Goal: Information Seeking & Learning: Find specific page/section

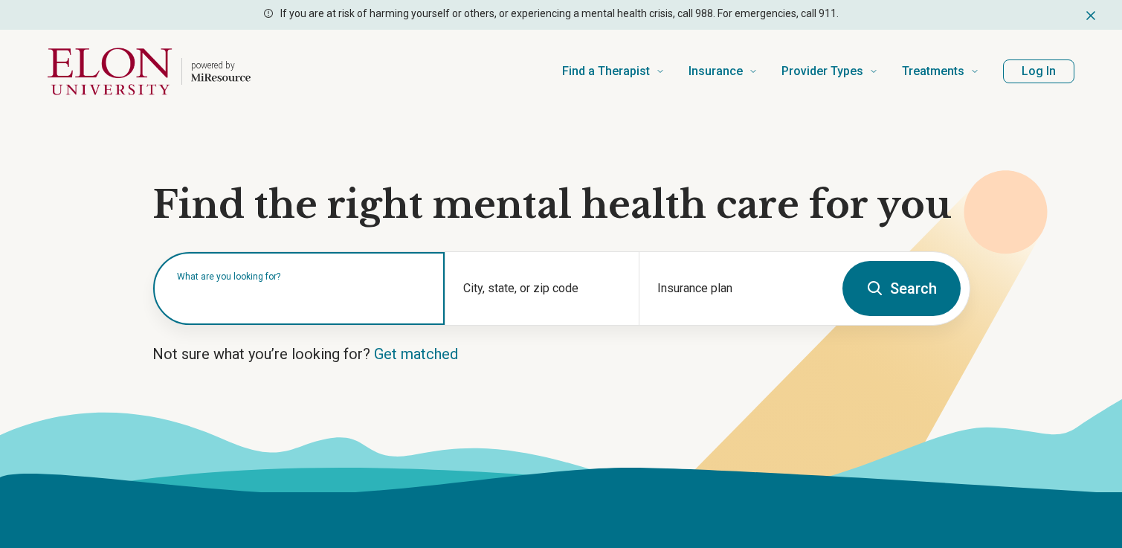
click at [310, 299] on input "text" at bounding box center [302, 296] width 250 height 18
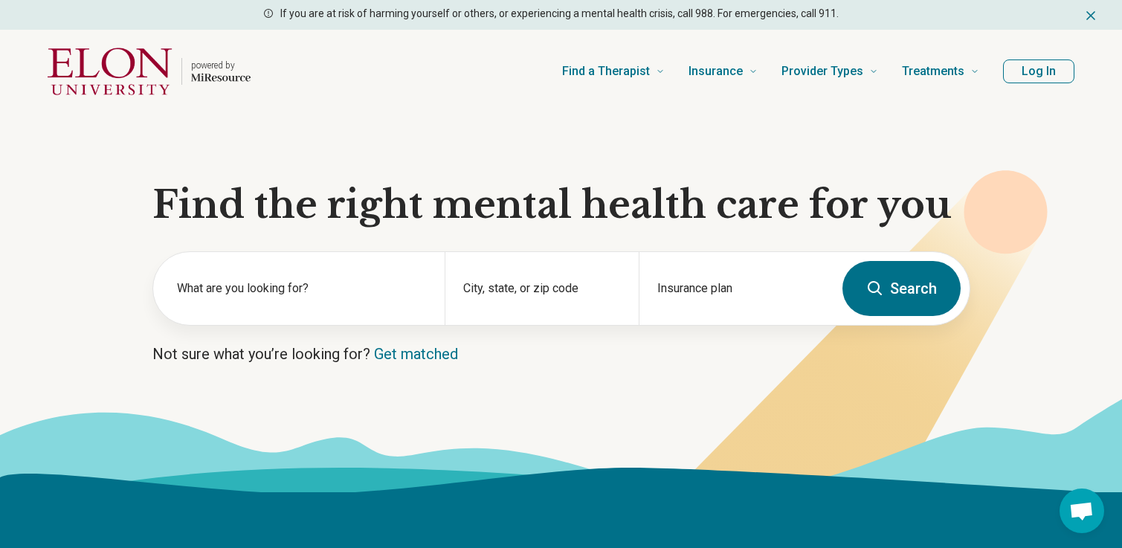
click at [526, 365] on section "Find the right mental health care for you What are you looking for? City, state…" at bounding box center [561, 302] width 1122 height 379
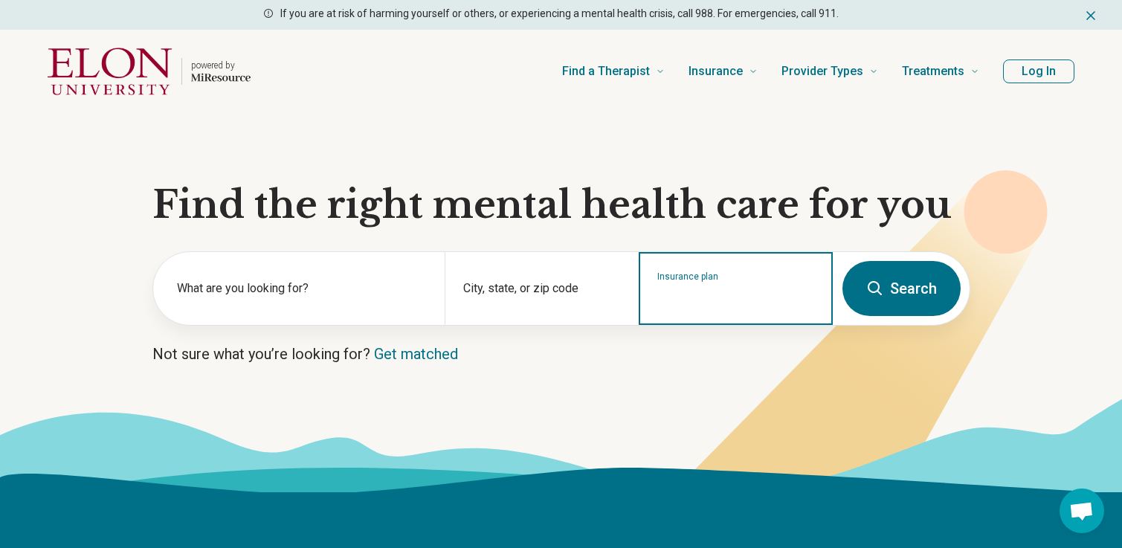
click at [689, 292] on input "Insurance plan" at bounding box center [736, 298] width 158 height 18
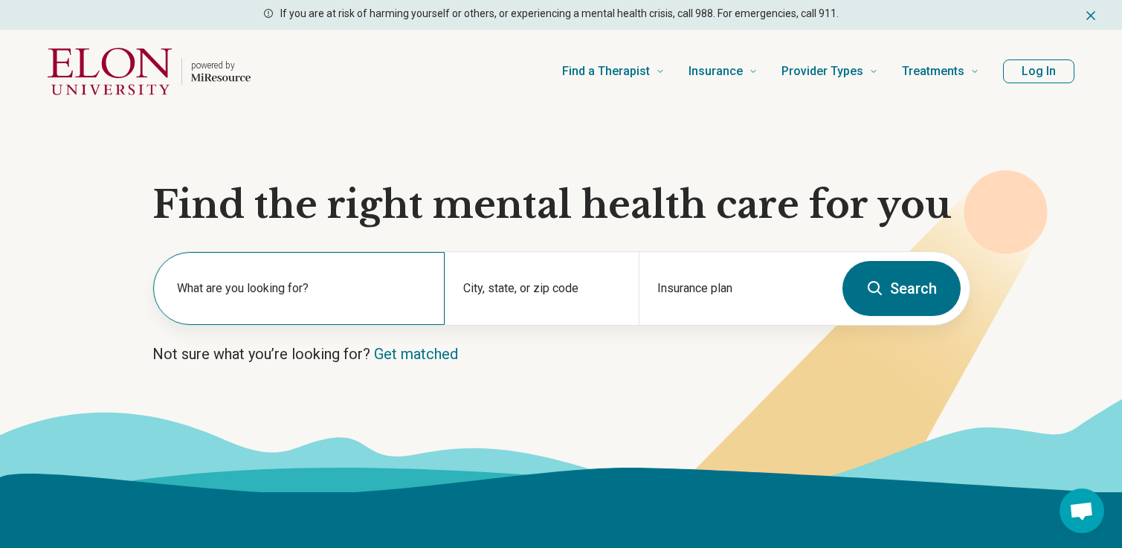
click at [332, 283] on label "What are you looking for?" at bounding box center [302, 288] width 250 height 18
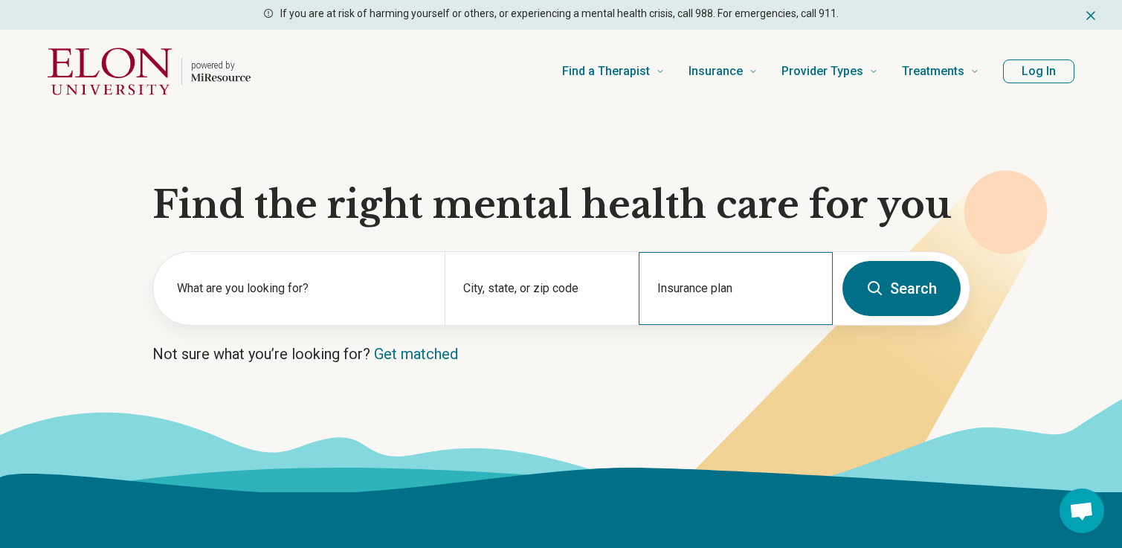
click at [721, 274] on div "Insurance plan" at bounding box center [735, 288] width 194 height 73
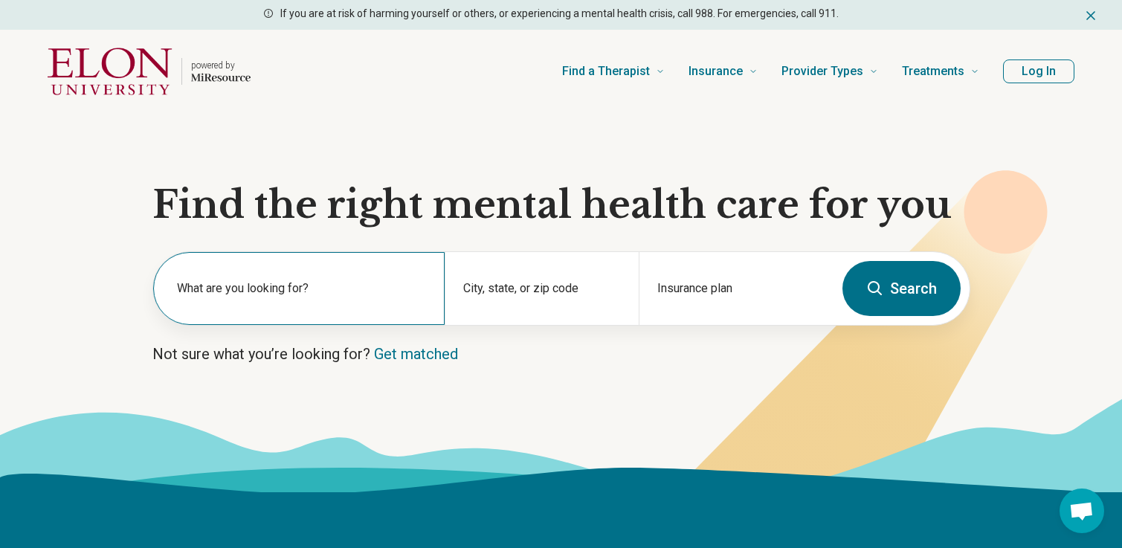
click at [291, 286] on label "What are you looking for?" at bounding box center [302, 288] width 250 height 18
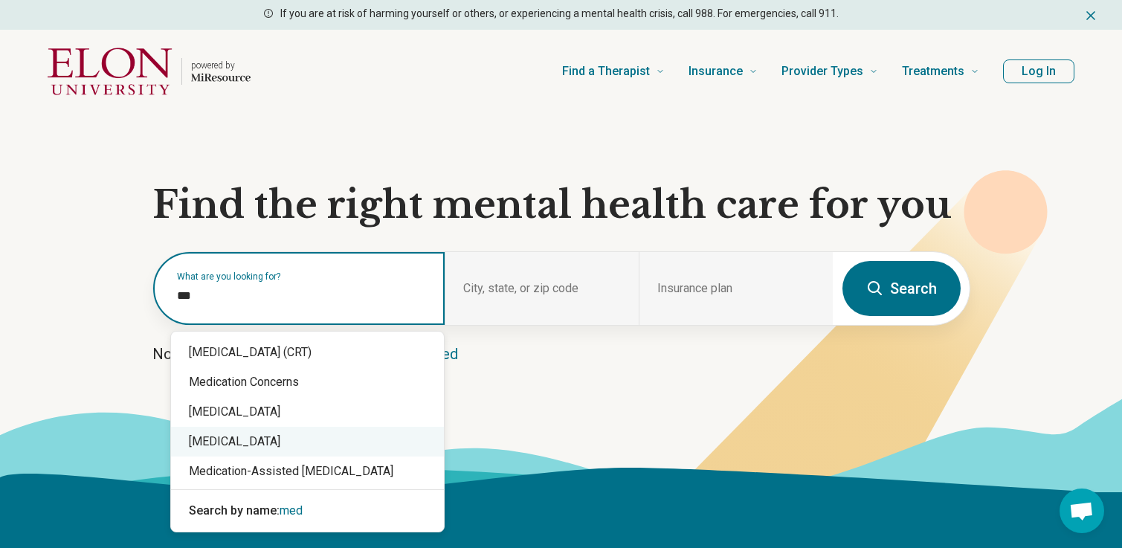
scroll to position [22, 0]
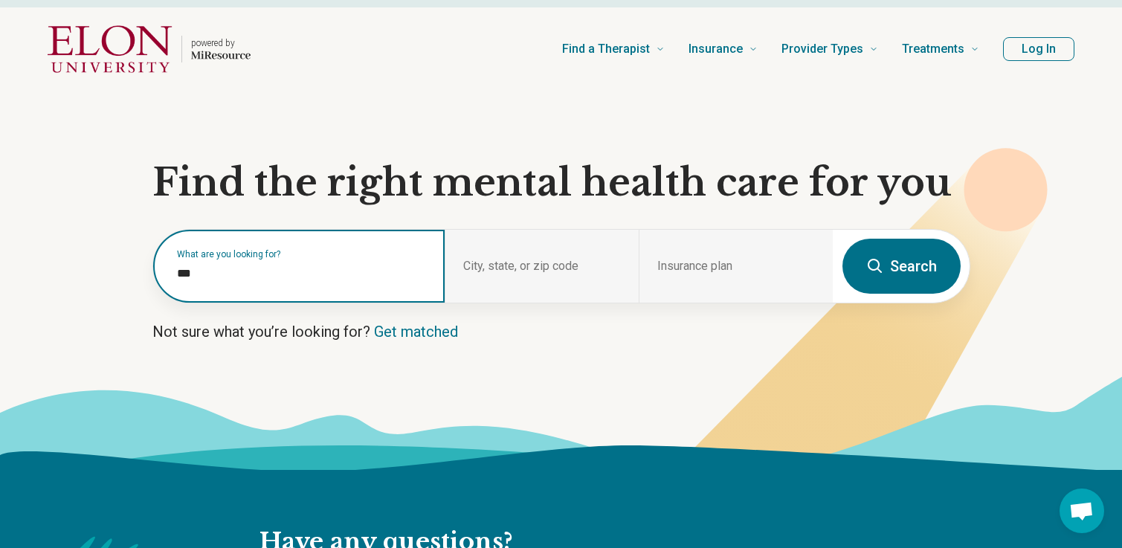
click at [309, 276] on input "***" at bounding box center [302, 274] width 250 height 18
type input "****"
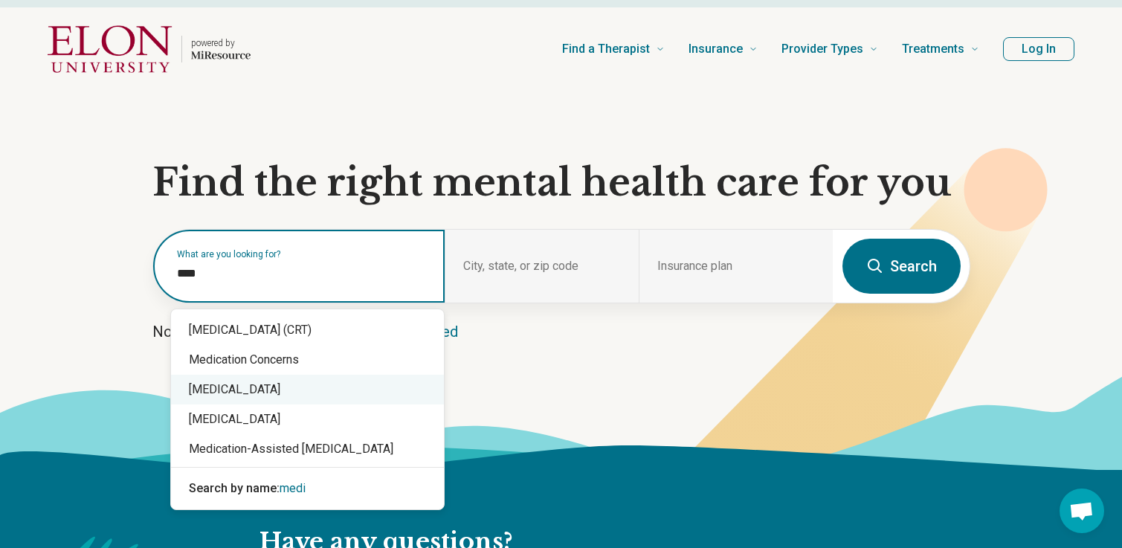
click at [319, 381] on div "[MEDICAL_DATA]" at bounding box center [307, 390] width 273 height 30
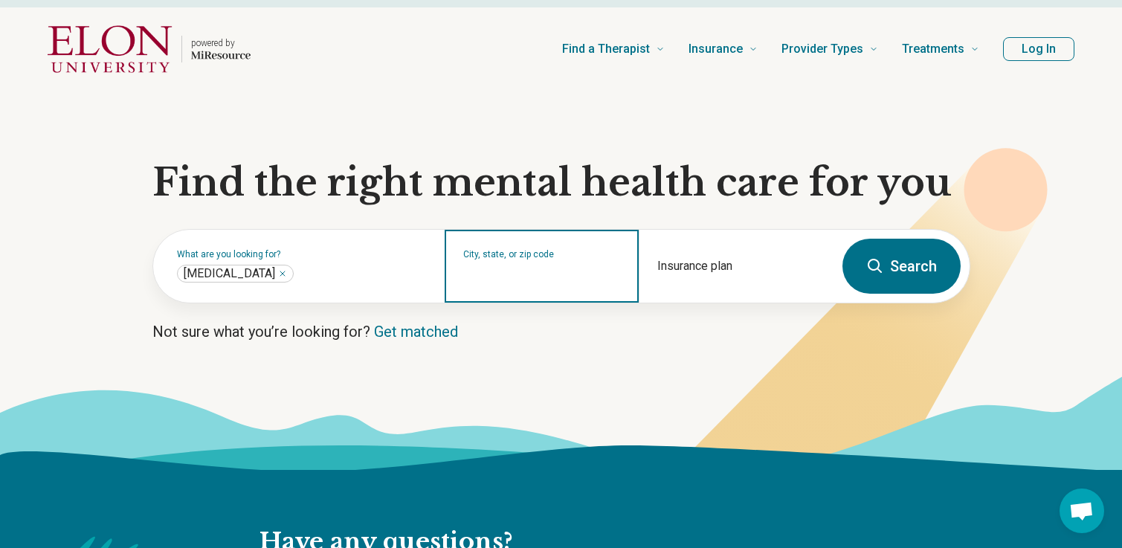
click at [520, 284] on input "City, state, or zip code" at bounding box center [542, 276] width 158 height 18
type input "*****"
click at [842, 239] on button "Search" at bounding box center [901, 266] width 118 height 55
click at [588, 279] on input "City, state, or zip code" at bounding box center [542, 276] width 158 height 18
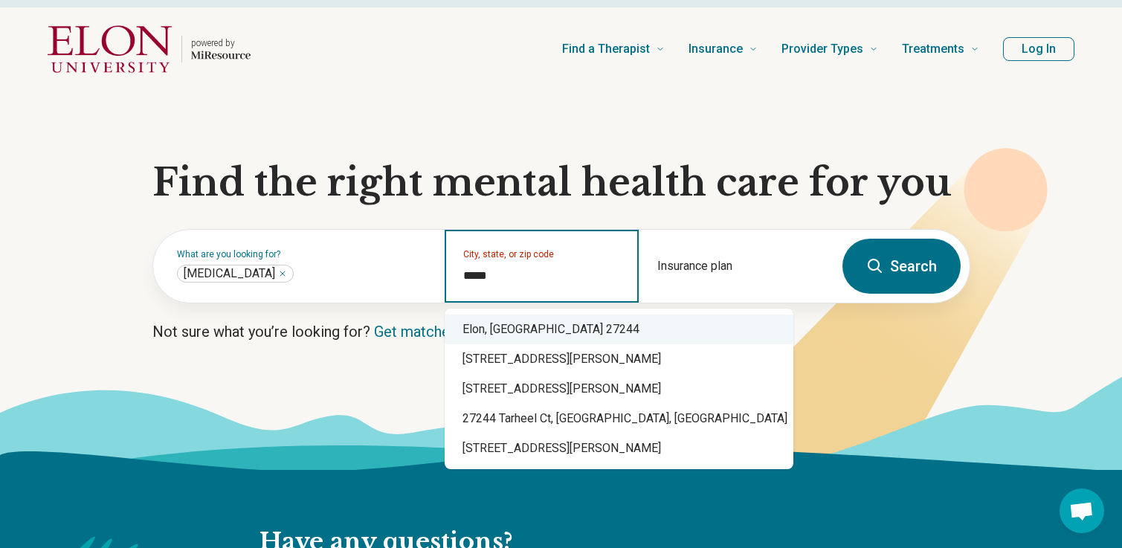
click at [583, 319] on div "Elon, [GEOGRAPHIC_DATA] 27244" at bounding box center [618, 329] width 349 height 30
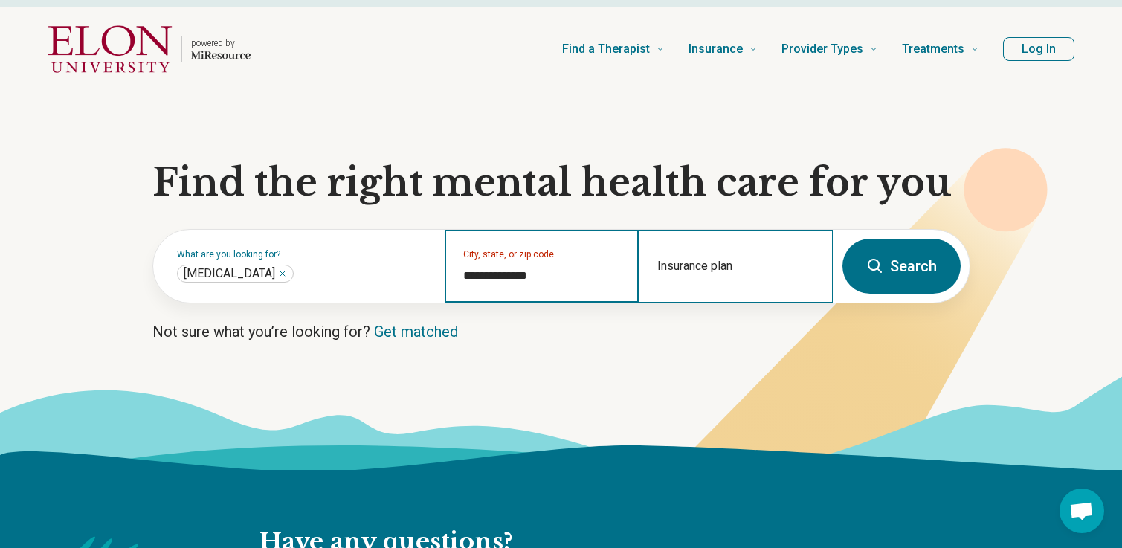
type input "**********"
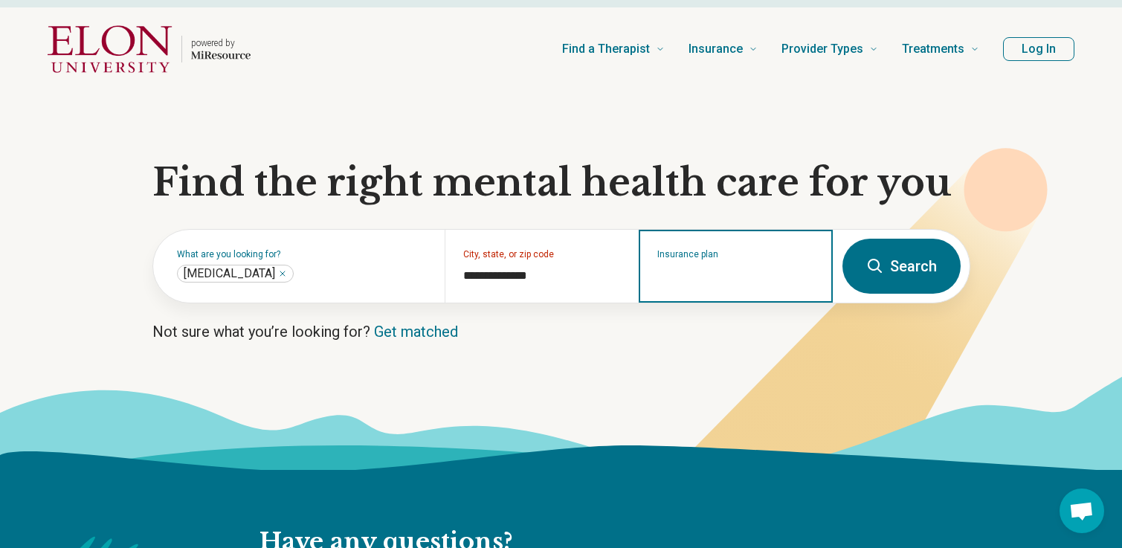
click at [689, 277] on input "Insurance plan" at bounding box center [736, 276] width 158 height 18
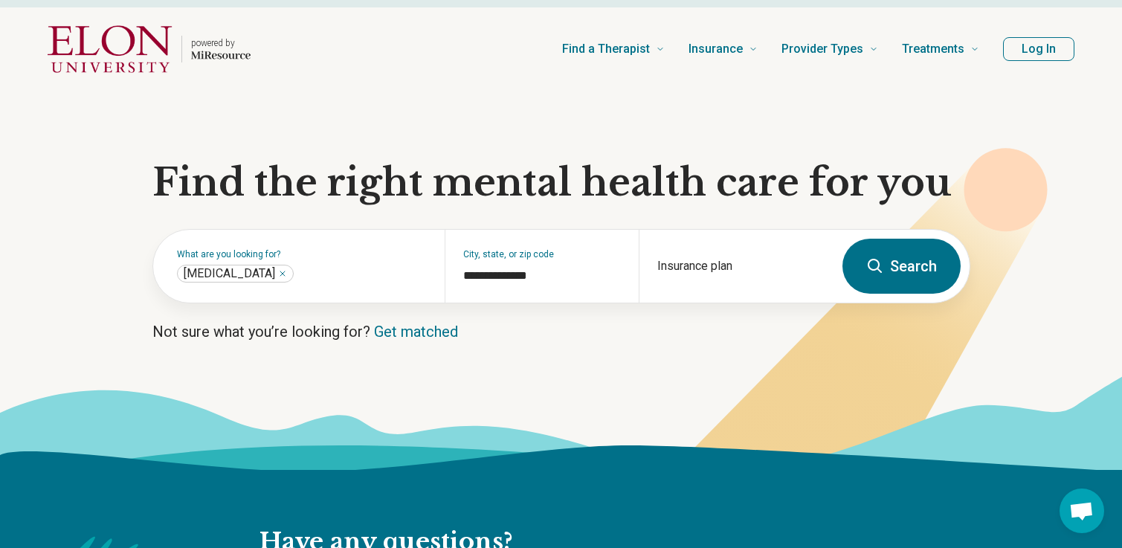
click at [887, 265] on button "Search" at bounding box center [901, 266] width 118 height 55
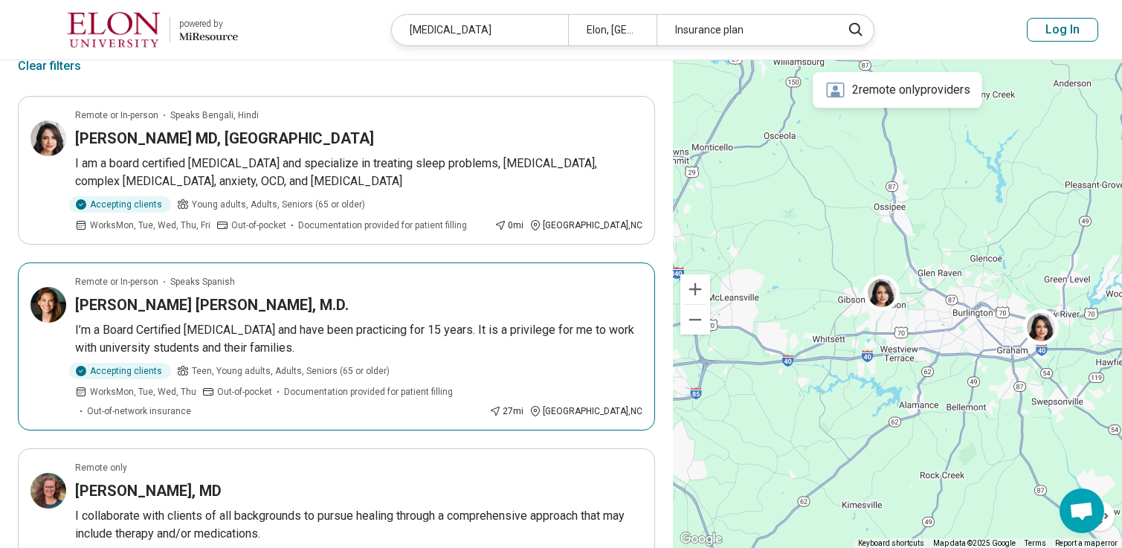
scroll to position [9, 0]
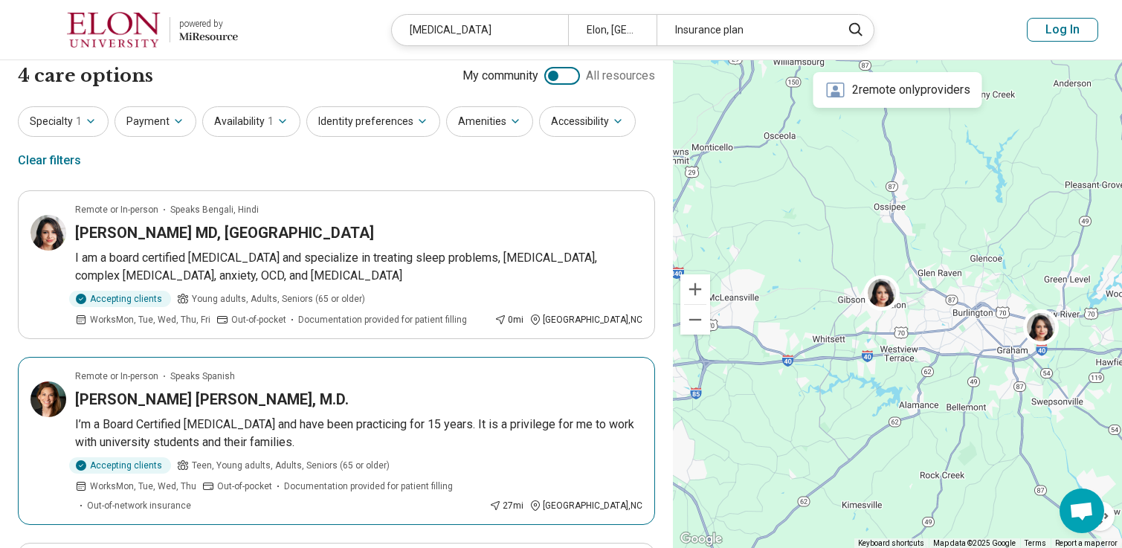
click at [425, 373] on div "Remote or In-person Speaks Spanish" at bounding box center [358, 375] width 567 height 13
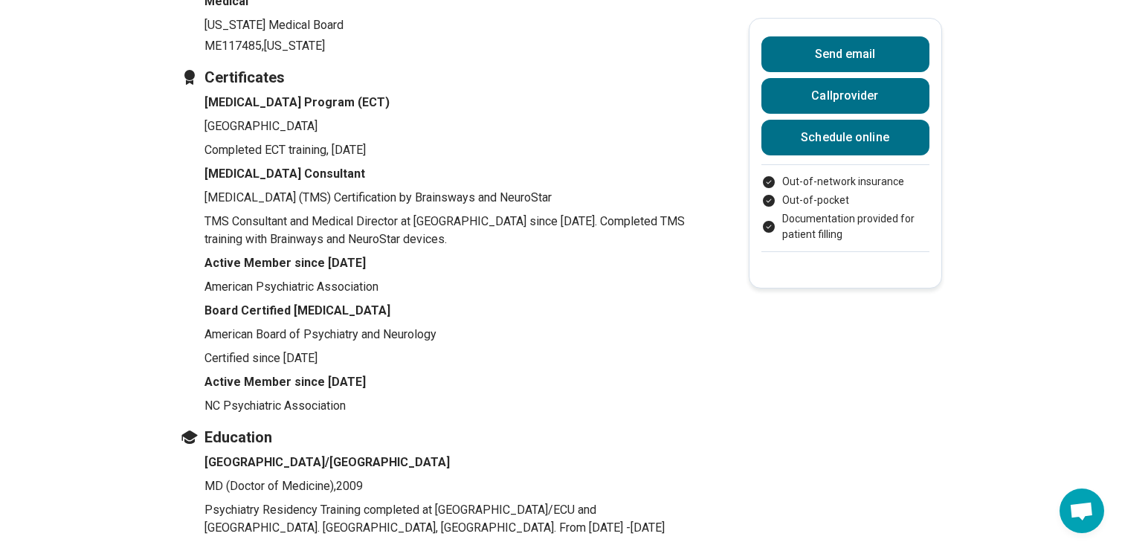
scroll to position [2171, 0]
